Goal: Find specific page/section: Find specific page/section

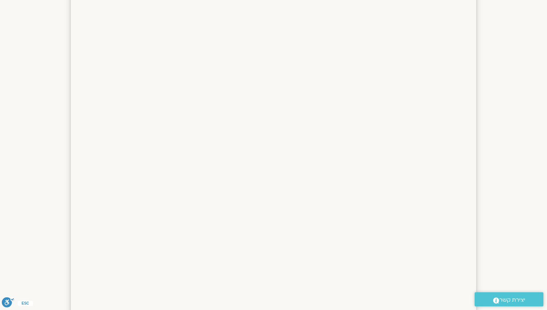
scroll to position [285, 0]
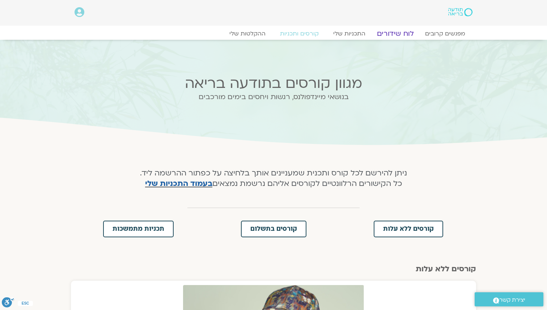
click at [403, 33] on link "לוח שידורים" at bounding box center [396, 33] width 54 height 9
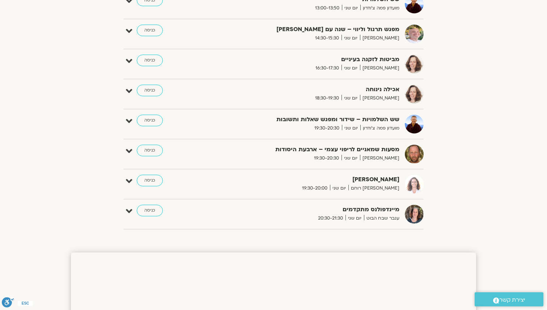
scroll to position [305, 0]
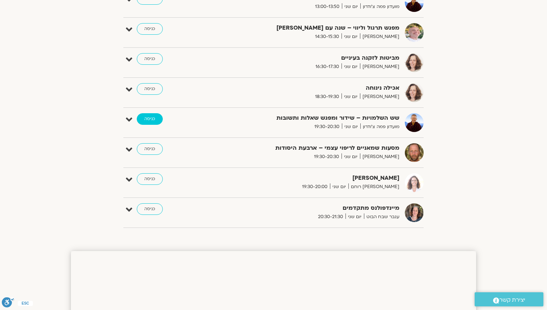
click at [159, 119] on link "כניסה" at bounding box center [150, 119] width 26 height 12
